Goal: Task Accomplishment & Management: Manage account settings

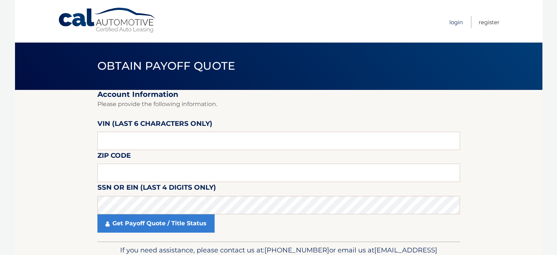
click at [452, 20] on link "Login" at bounding box center [456, 22] width 14 height 12
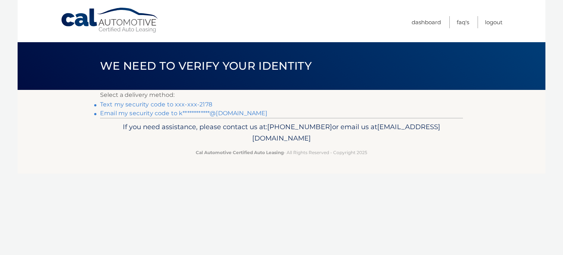
click at [179, 102] on link "Text my security code to xxx-xxx-2178" at bounding box center [156, 104] width 112 height 7
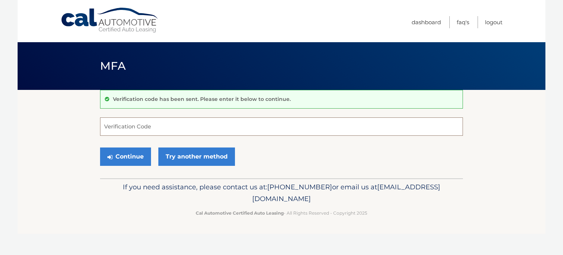
click at [181, 120] on input "Verification Code" at bounding box center [281, 126] width 363 height 18
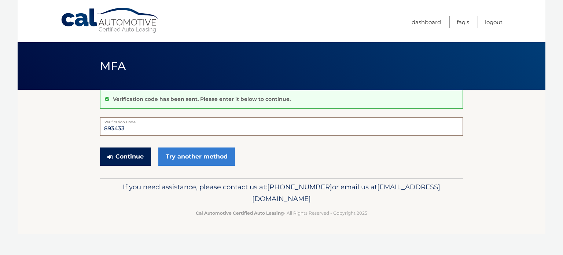
type input "893433"
click at [127, 159] on button "Continue" at bounding box center [125, 156] width 51 height 18
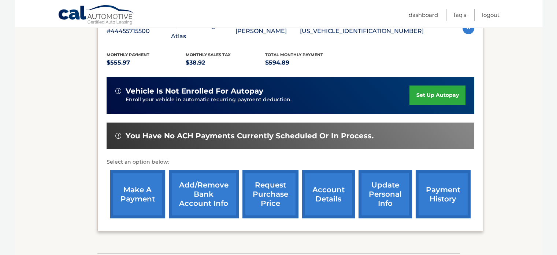
scroll to position [147, 0]
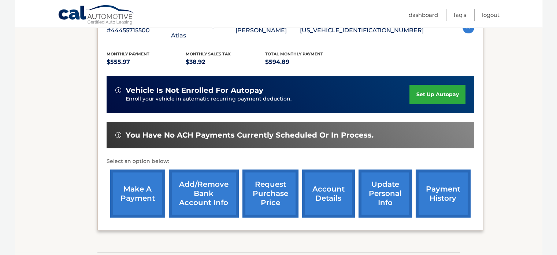
click at [130, 186] on link "make a payment" at bounding box center [137, 193] width 55 height 48
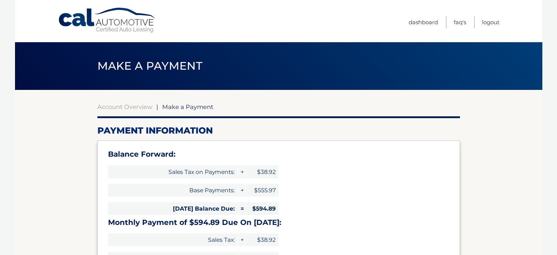
select select "NjhjY2QyMWEtZGRiZi00NjcyLTkwNjUtOTdjYWE0Y2UzNzQ1"
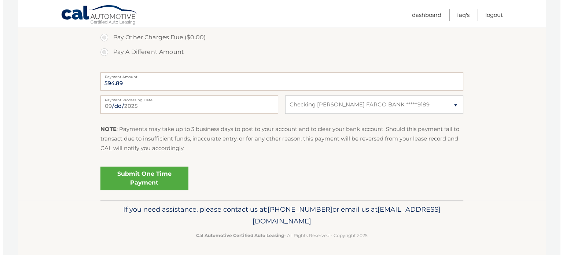
scroll to position [318, 0]
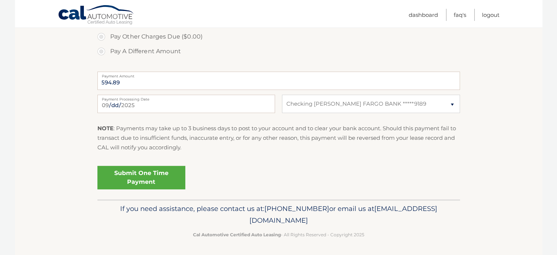
click at [165, 177] on link "Submit One Time Payment" at bounding box center [141, 177] width 88 height 23
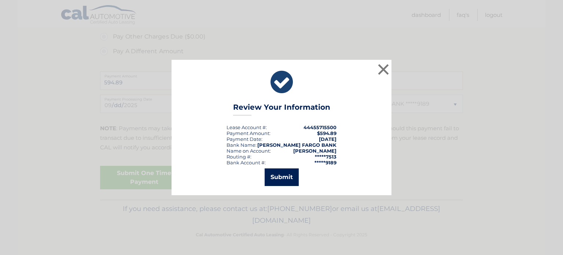
click at [289, 178] on button "Submit" at bounding box center [281, 177] width 34 height 18
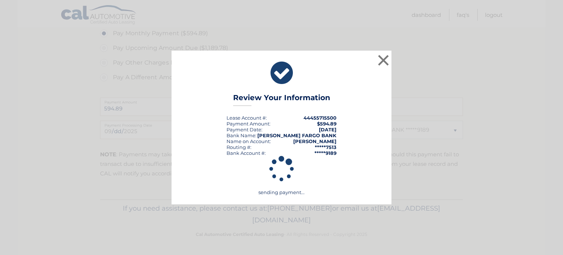
scroll to position [292, 0]
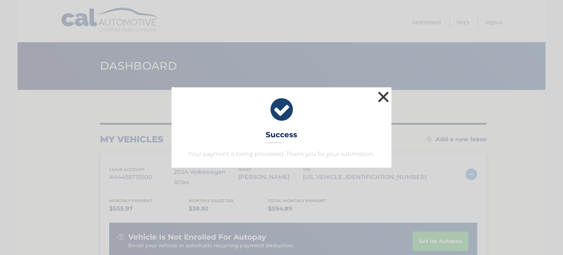
click at [379, 93] on button "×" at bounding box center [383, 96] width 15 height 15
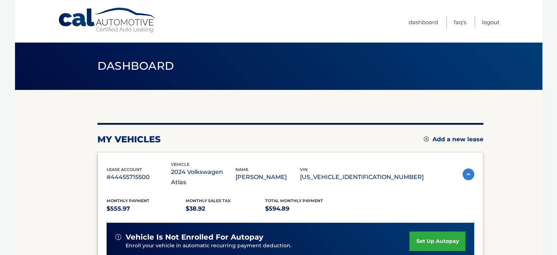
click at [492, 20] on link "Logout" at bounding box center [491, 22] width 18 height 12
